Goal: Communication & Community: Answer question/provide support

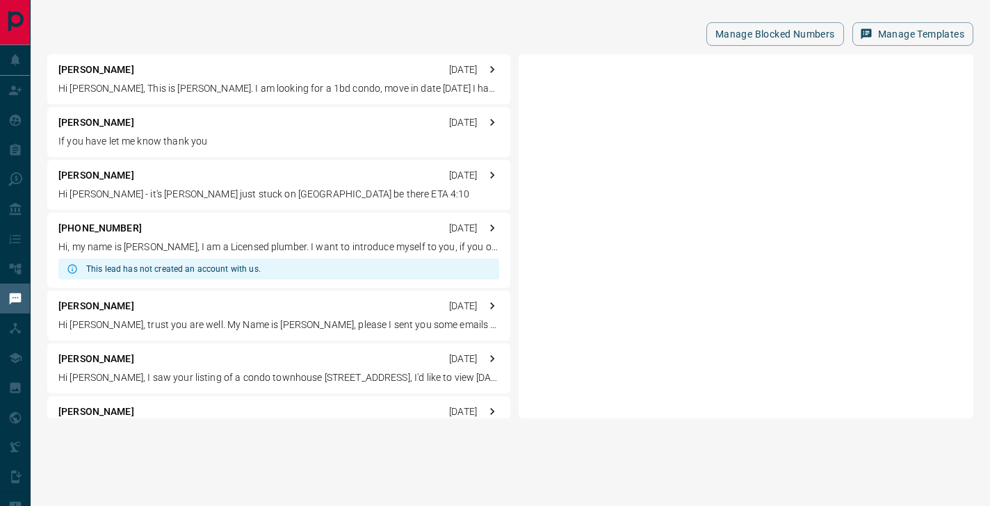
click at [254, 121] on div "[PERSON_NAME] [DATE]" at bounding box center [278, 122] width 441 height 15
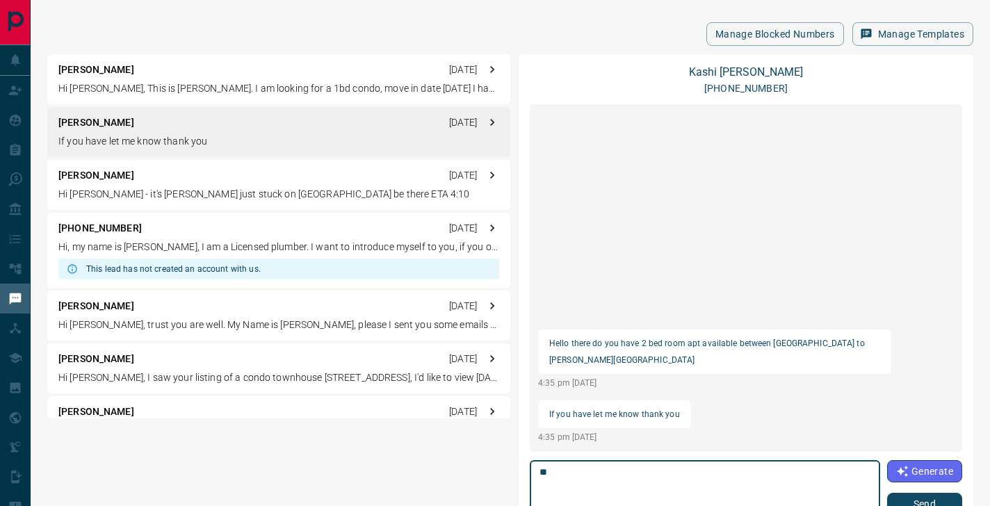
type textarea "*"
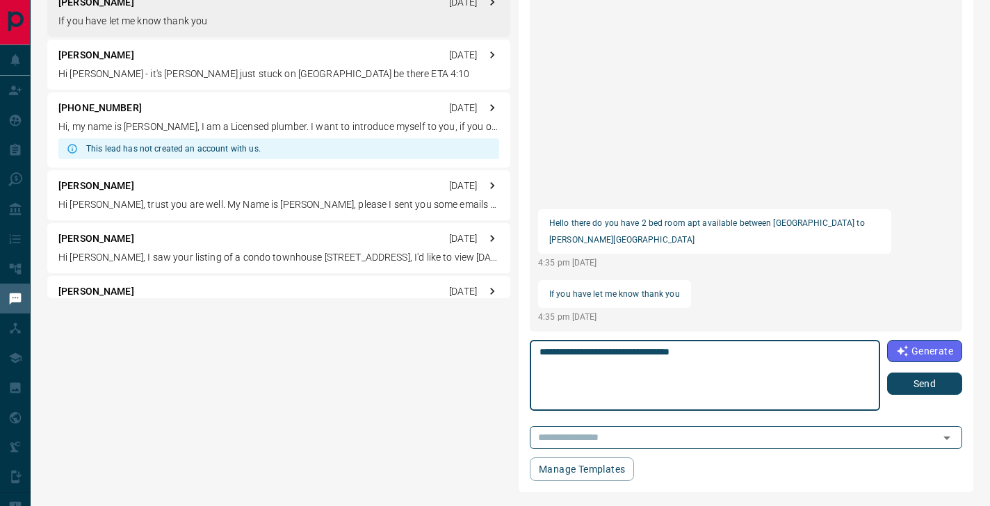
scroll to position [120, 0]
type textarea "**********"
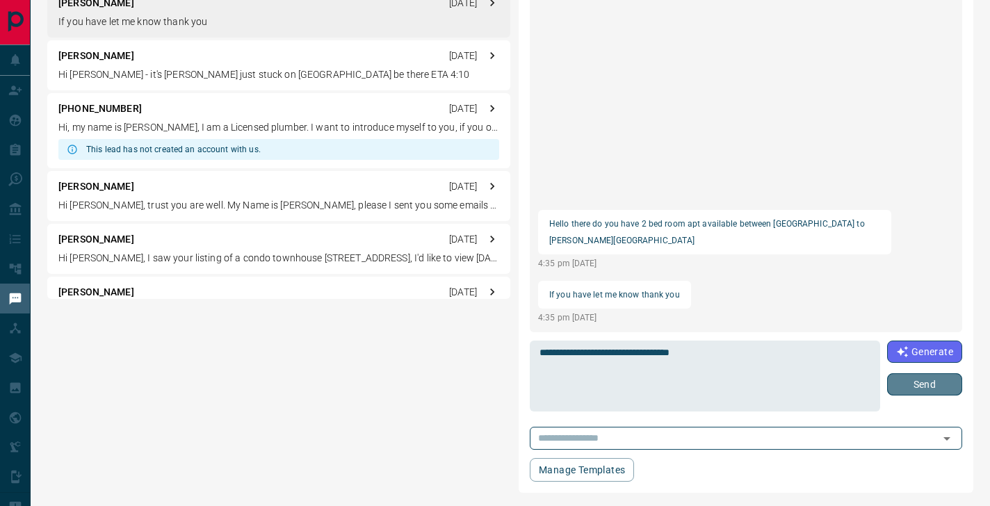
click at [914, 379] on button "Send" at bounding box center [924, 384] width 75 height 22
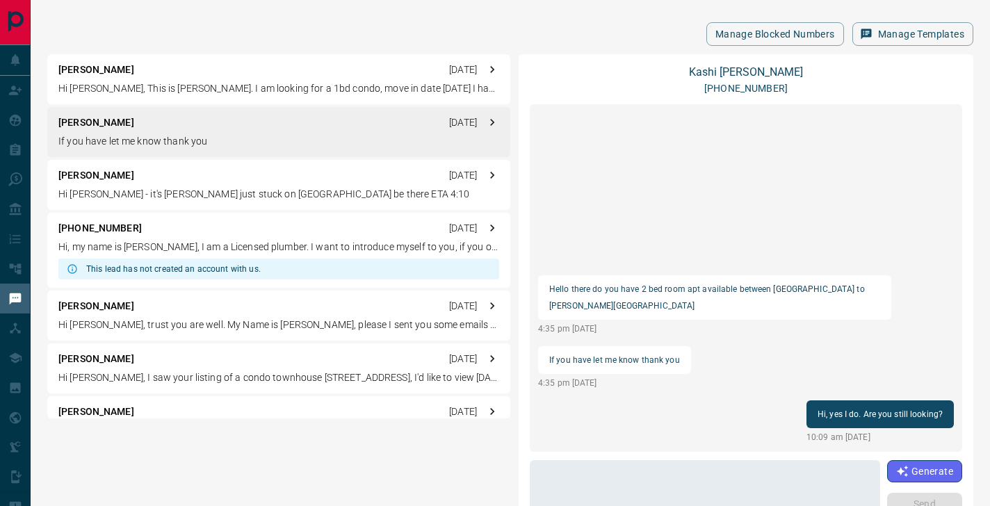
scroll to position [0, 0]
click at [267, 90] on p "Hi [PERSON_NAME], This is [PERSON_NAME]. I am looking for a 1bd condo, move in …" at bounding box center [278, 88] width 441 height 15
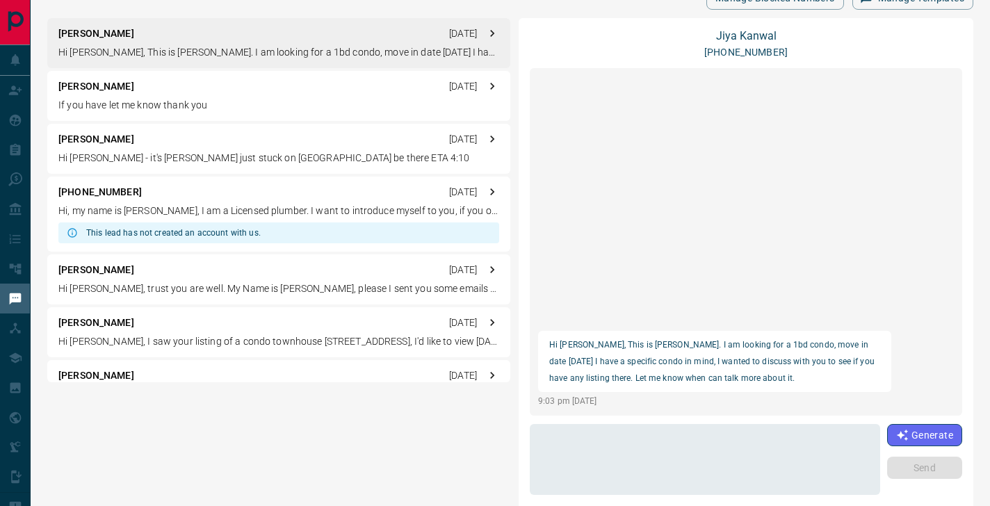
scroll to position [51, 0]
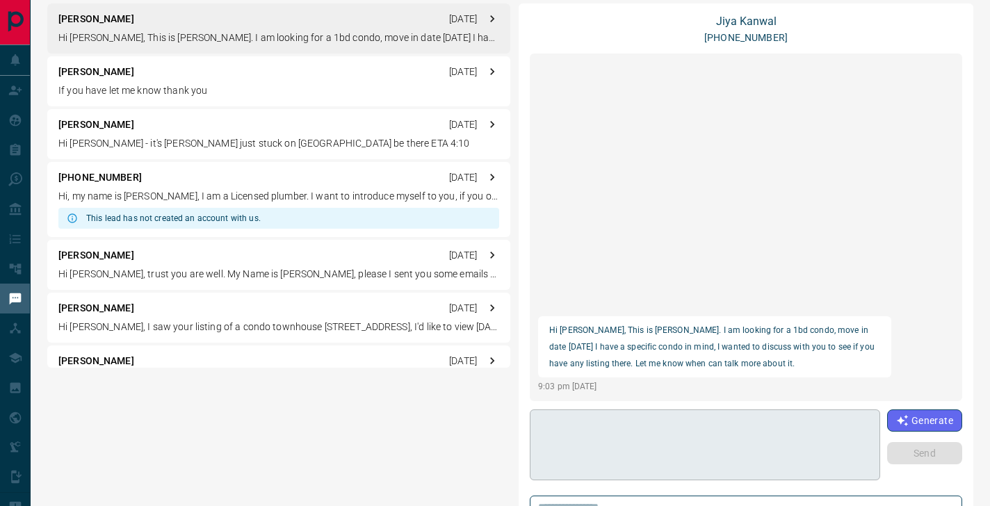
click at [649, 432] on textarea at bounding box center [705, 445] width 330 height 59
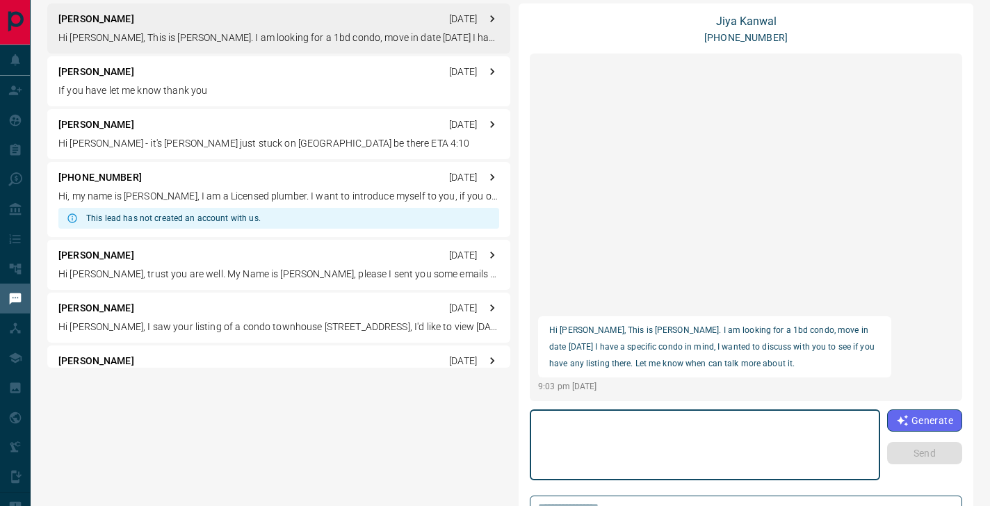
click at [608, 442] on textarea at bounding box center [705, 445] width 330 height 59
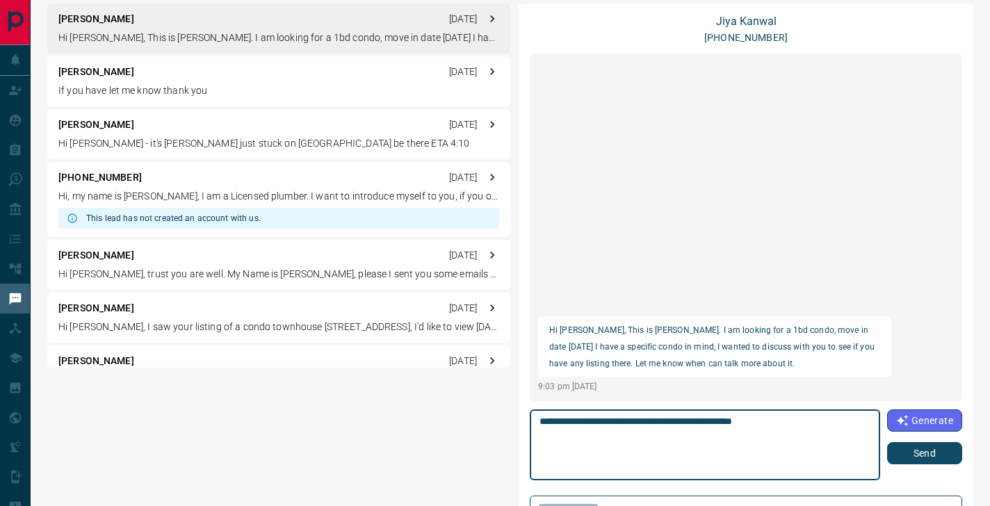
type textarea "**********"
click at [918, 452] on button "Send" at bounding box center [924, 453] width 75 height 22
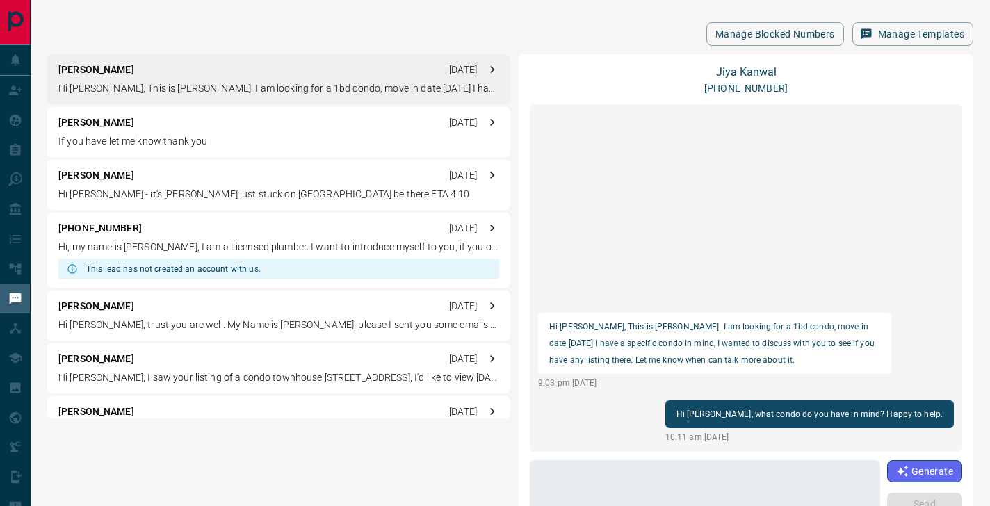
scroll to position [0, 0]
click at [168, 184] on div "[PERSON_NAME] [DATE] Hi [PERSON_NAME] - it's [PERSON_NAME] just stuck on [GEOGR…" at bounding box center [278, 185] width 463 height 50
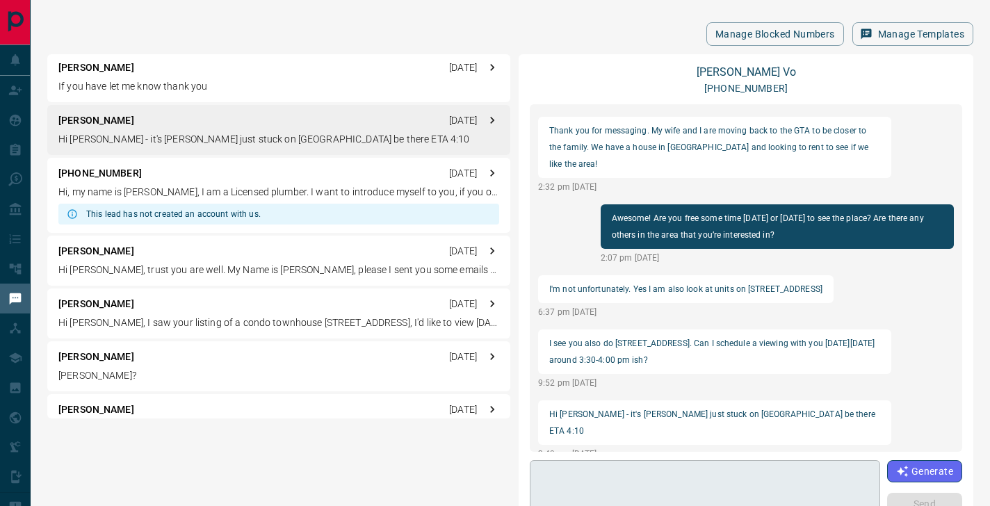
scroll to position [60, 0]
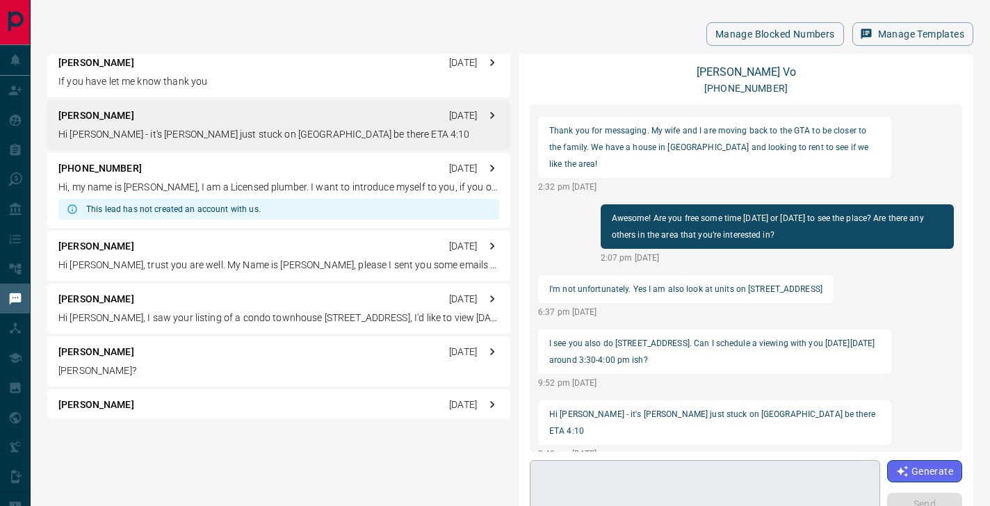
click at [628, 478] on textarea at bounding box center [705, 496] width 330 height 59
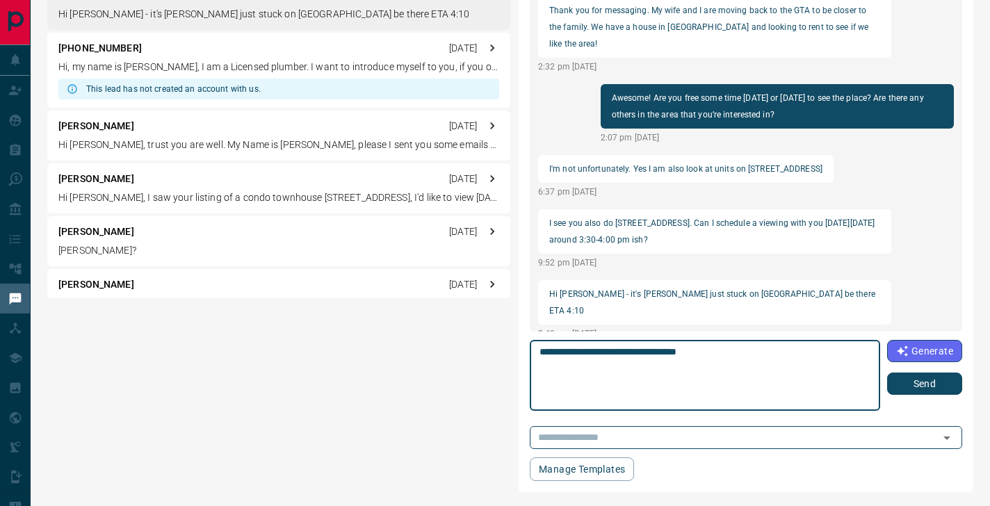
type textarea "**********"
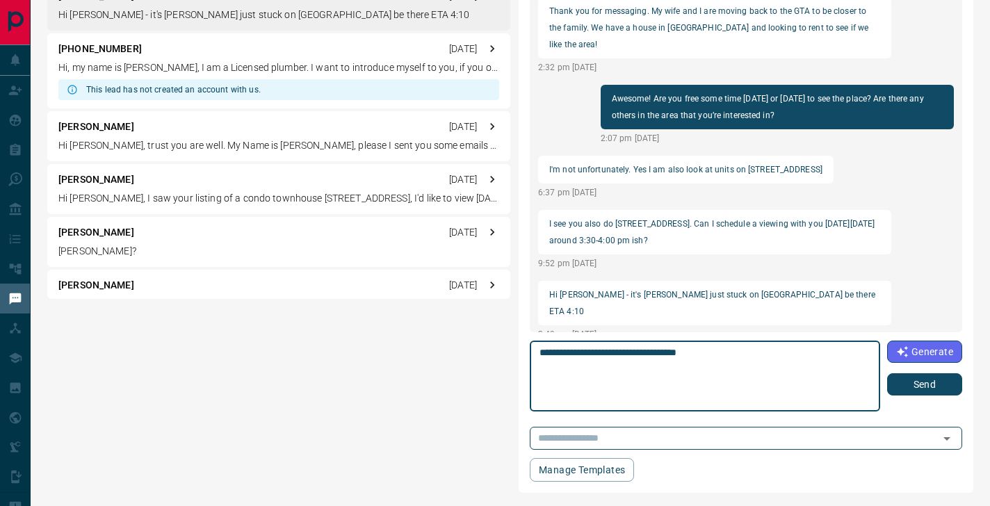
click at [923, 384] on button "Send" at bounding box center [924, 384] width 75 height 22
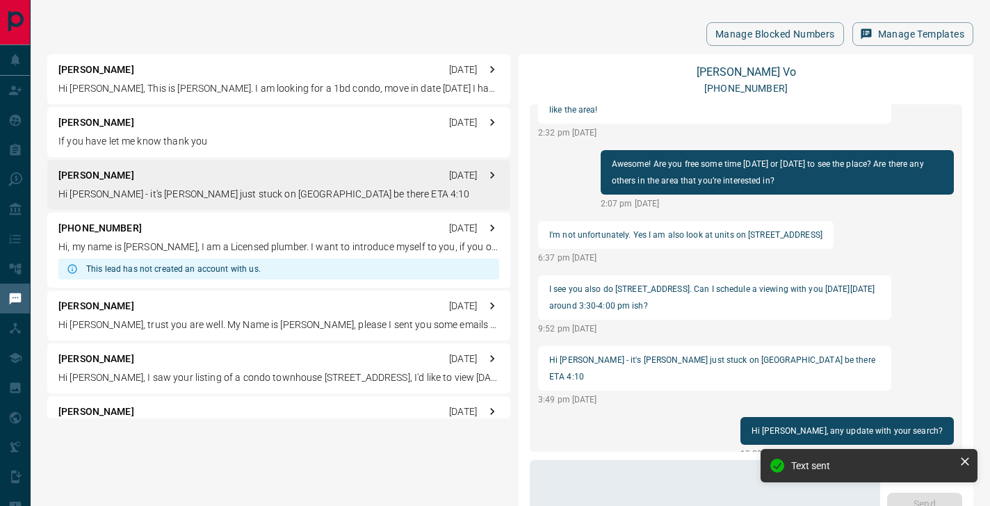
scroll to position [0, 0]
